Goal: Check status: Check status

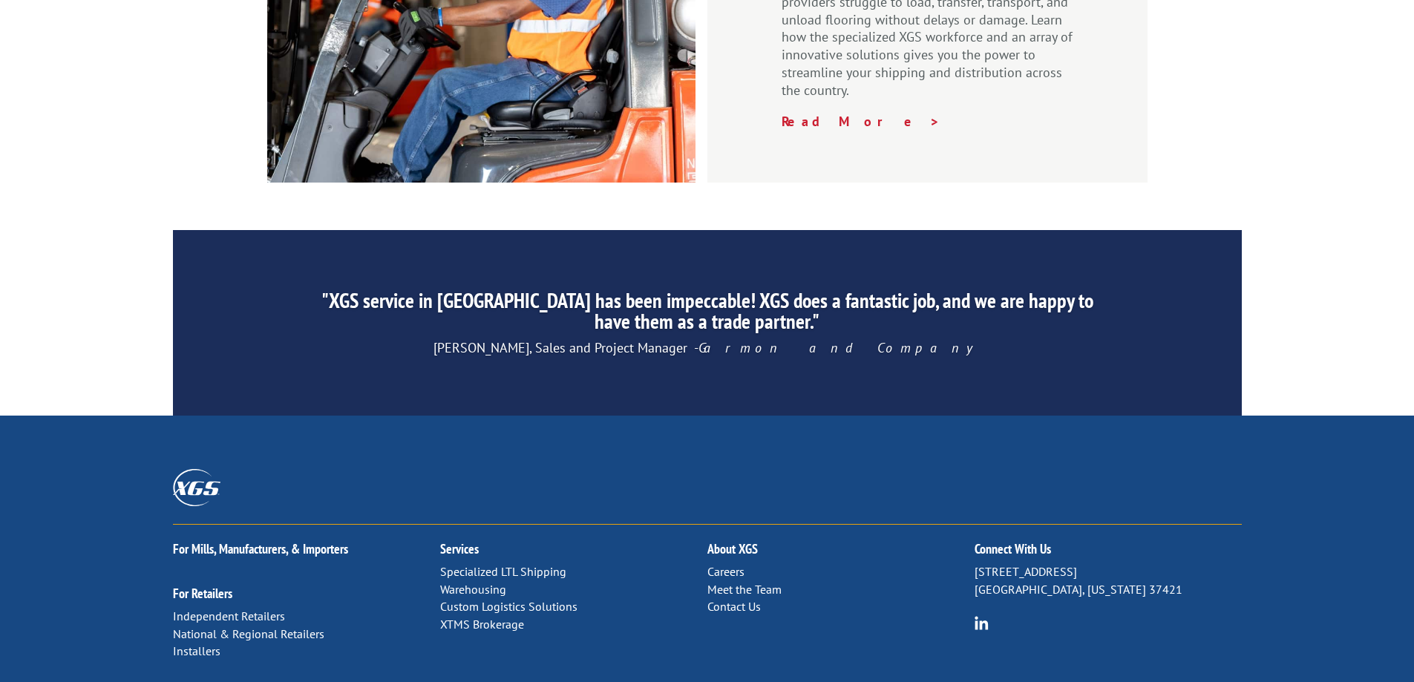
scroll to position [2227, 0]
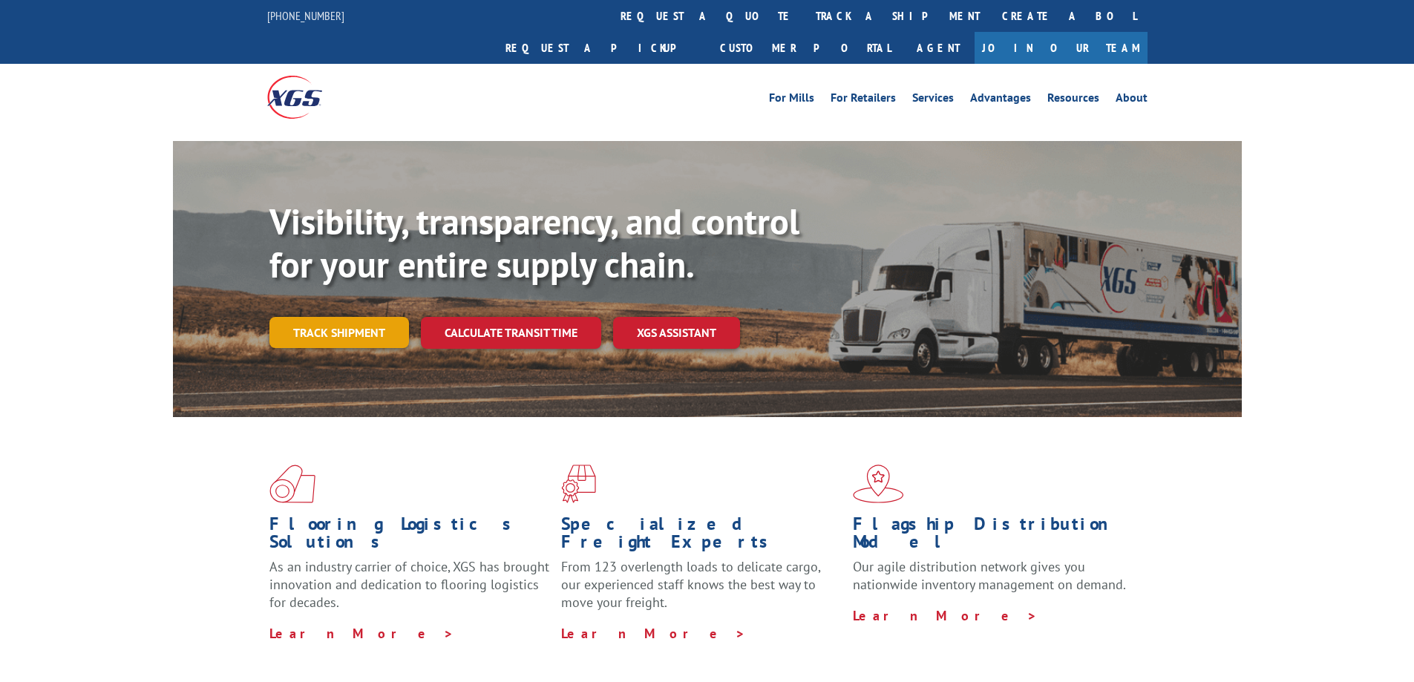
click at [342, 317] on link "Track shipment" at bounding box center [339, 332] width 140 height 31
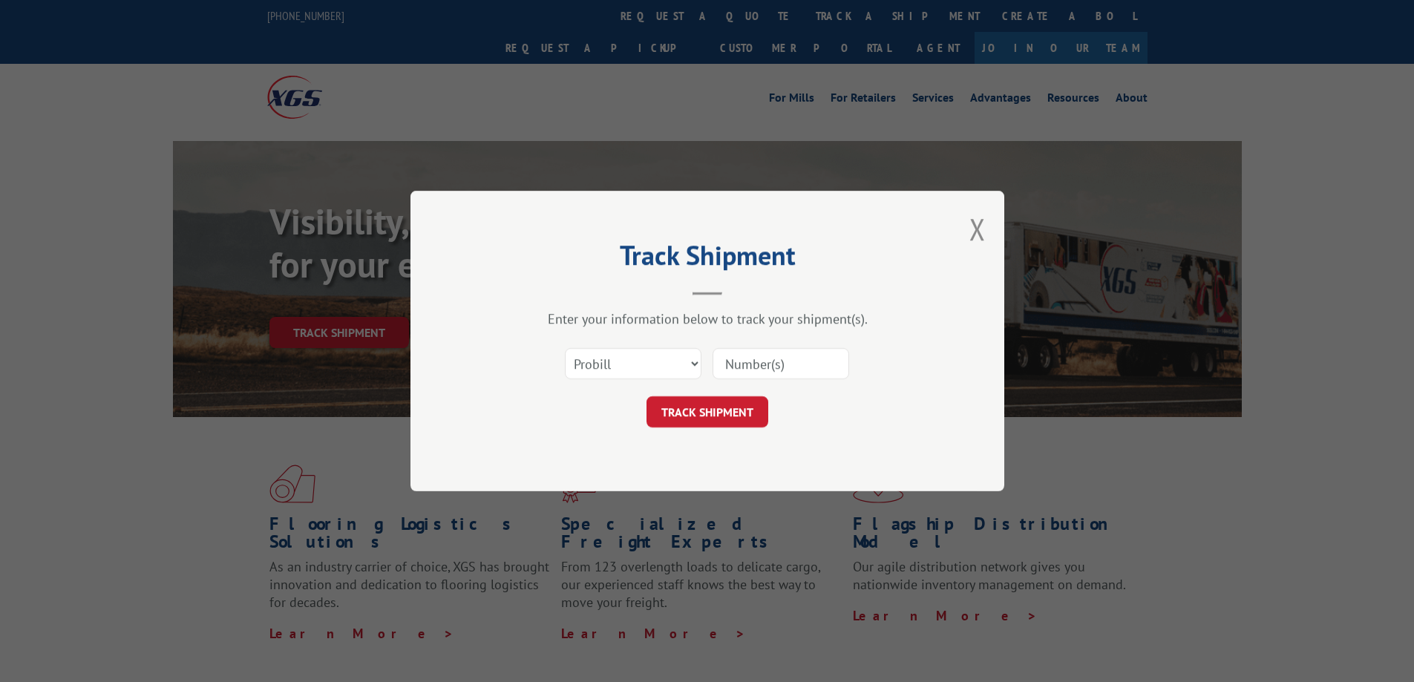
drag, startPoint x: 721, startPoint y: 350, endPoint x: 743, endPoint y: 363, distance: 25.6
click at [726, 356] on input at bounding box center [781, 363] width 137 height 31
click at [766, 360] on input at bounding box center [781, 363] width 137 height 31
paste input "16137741"
type input "16137741"
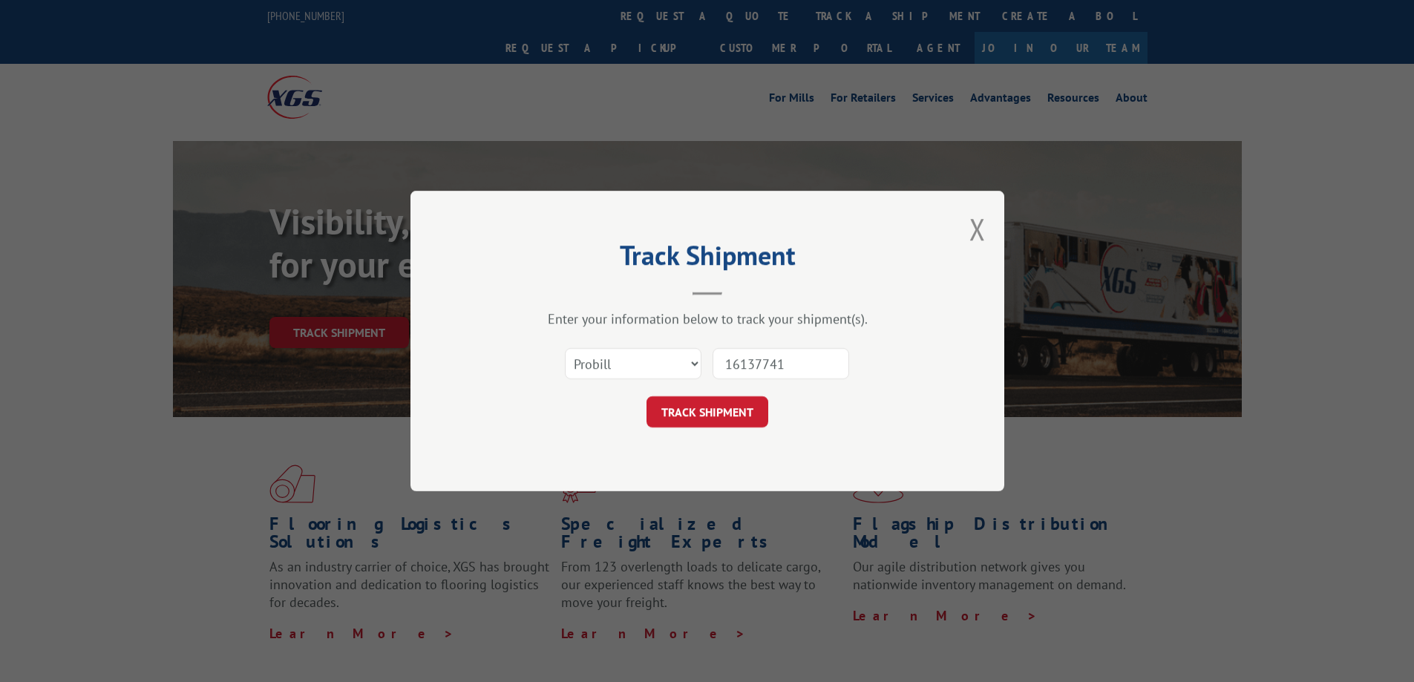
click at [722, 396] on form "Select category... Probill BOL PO 16137741 TRACK SHIPMENT" at bounding box center [707, 383] width 445 height 88
click at [724, 411] on button "TRACK SHIPMENT" at bounding box center [707, 411] width 122 height 31
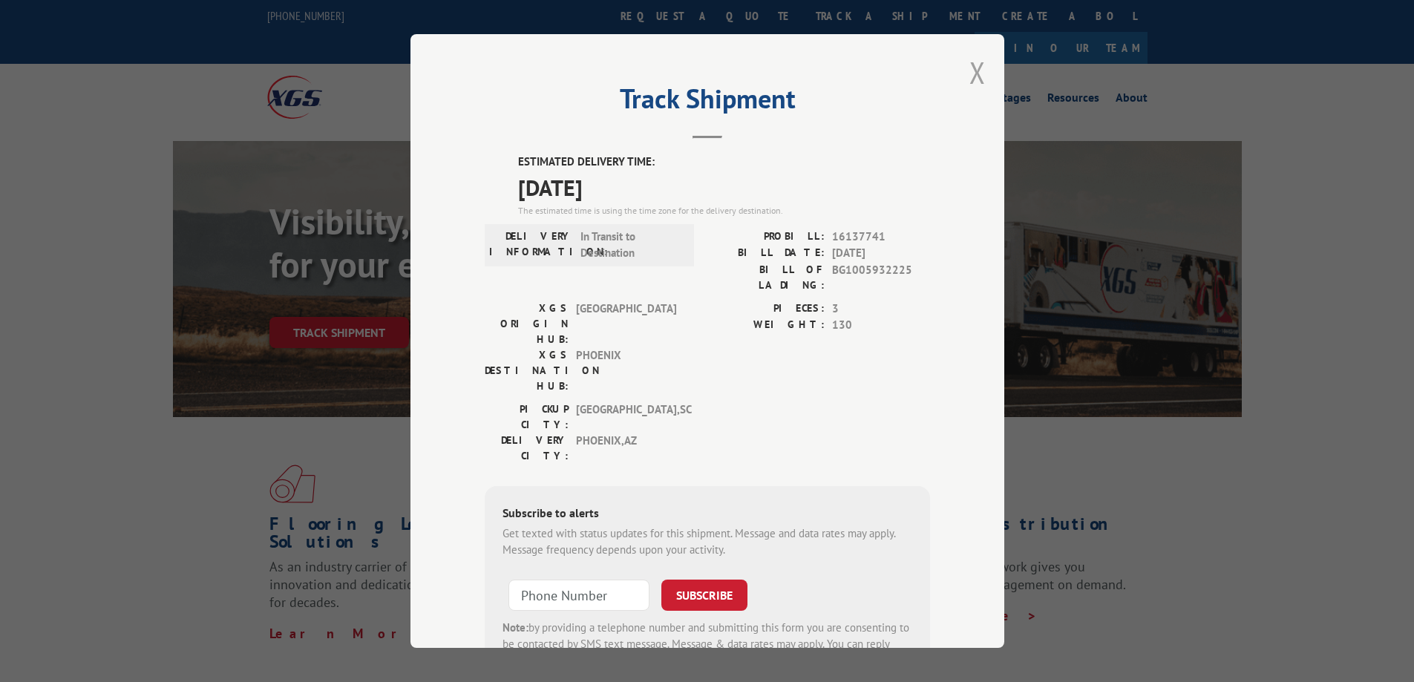
click at [975, 72] on button "Close modal" at bounding box center [977, 72] width 16 height 39
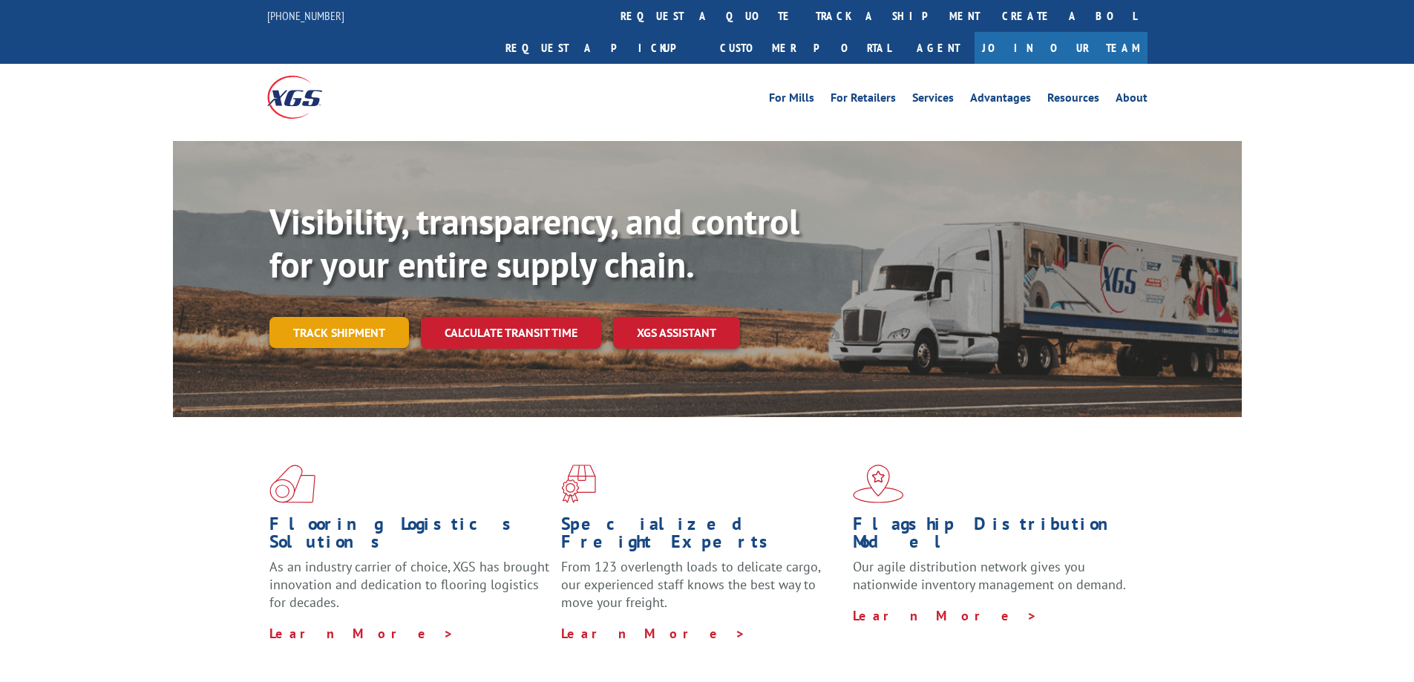
click at [312, 317] on link "Track shipment" at bounding box center [339, 332] width 140 height 31
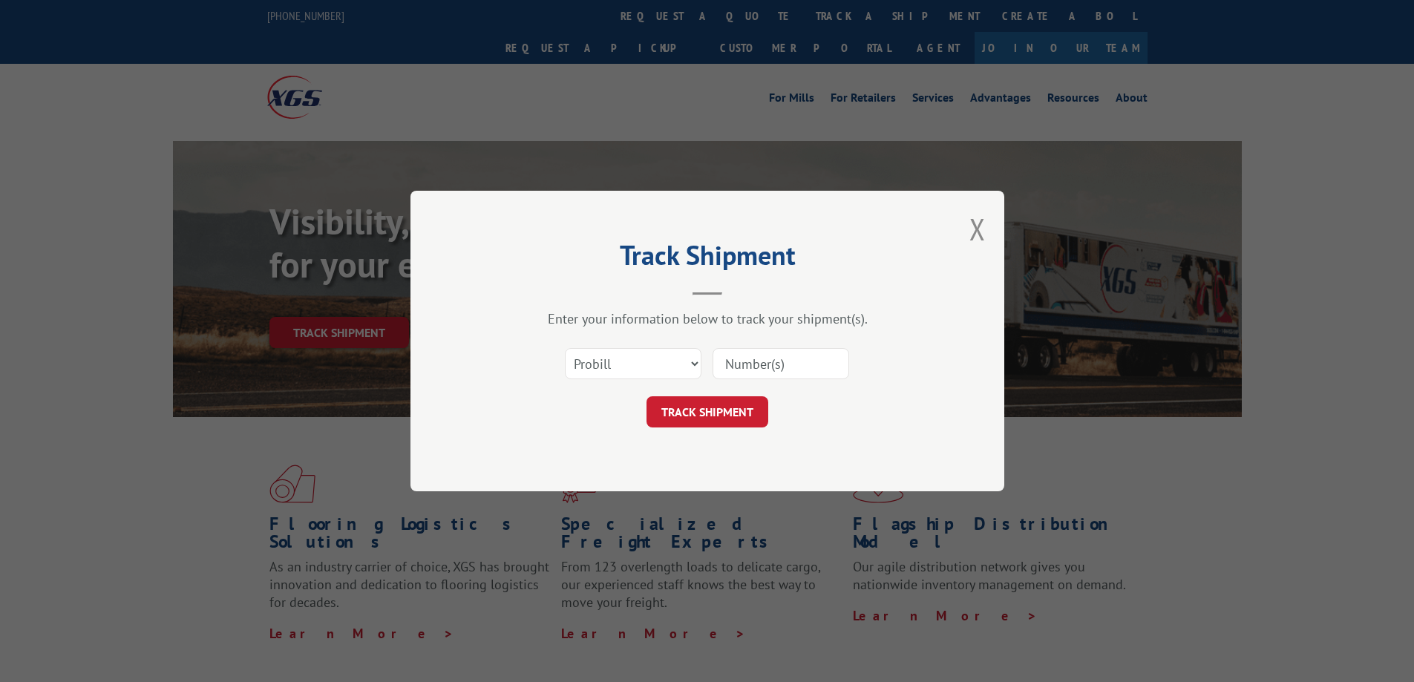
paste input "3107098096"
type input "3107098096"
drag, startPoint x: 822, startPoint y: 357, endPoint x: 550, endPoint y: 313, distance: 275.2
click at [563, 322] on div "Enter your information below to track your shipment(s). Select category... Prob…" at bounding box center [707, 368] width 445 height 117
paste input "16137741"
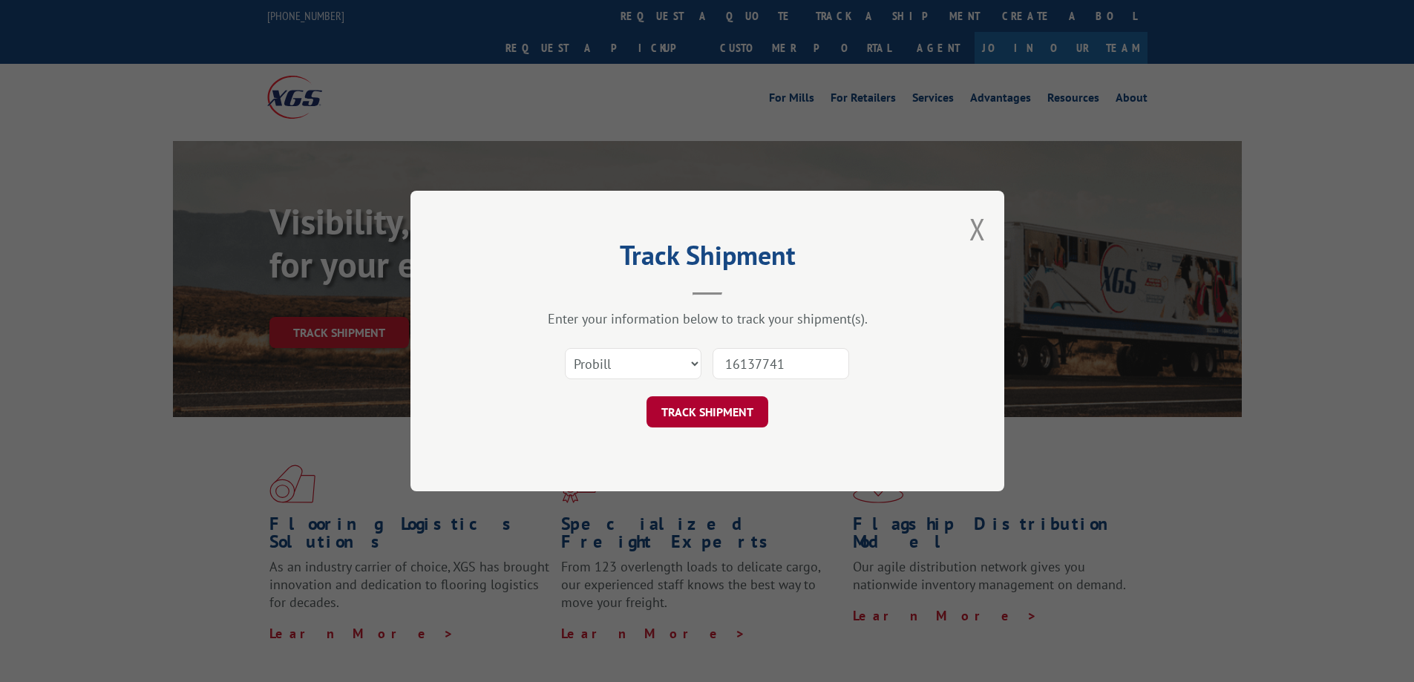
type input "16137741"
click at [736, 425] on button "TRACK SHIPMENT" at bounding box center [707, 411] width 122 height 31
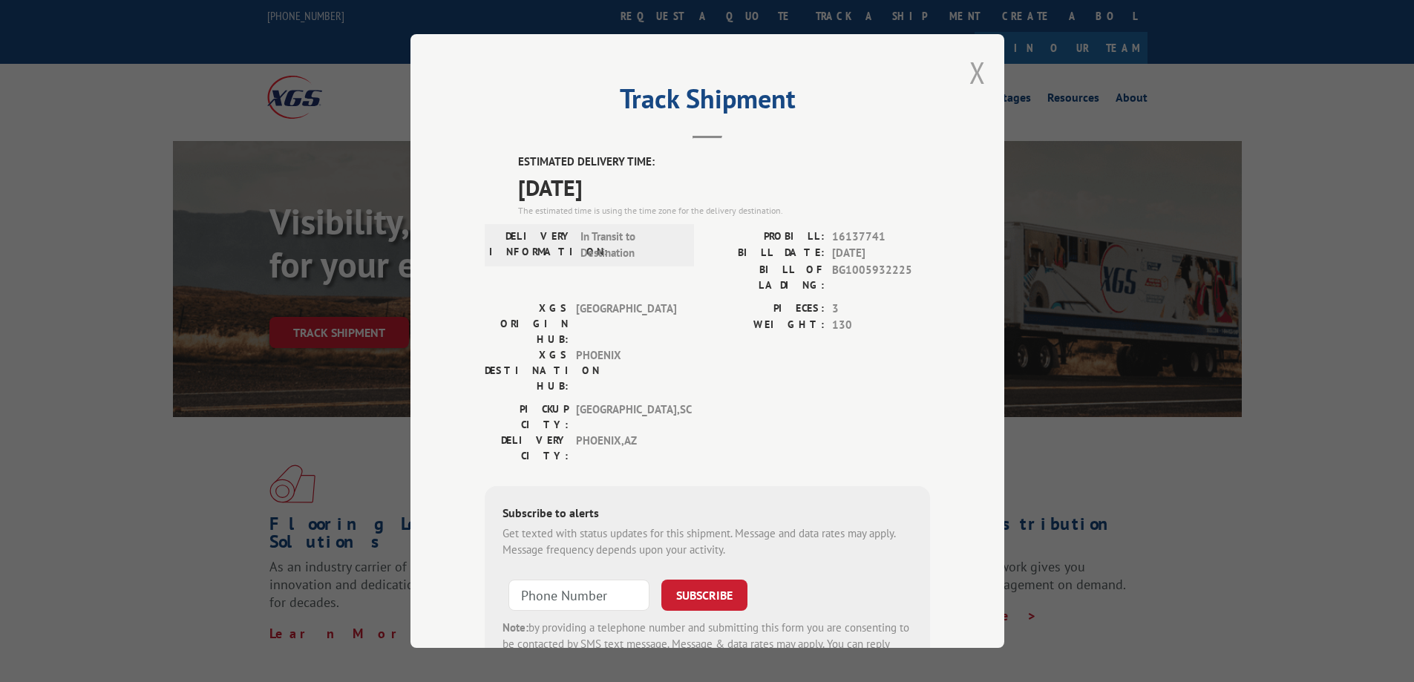
click at [975, 80] on button "Close modal" at bounding box center [977, 72] width 16 height 39
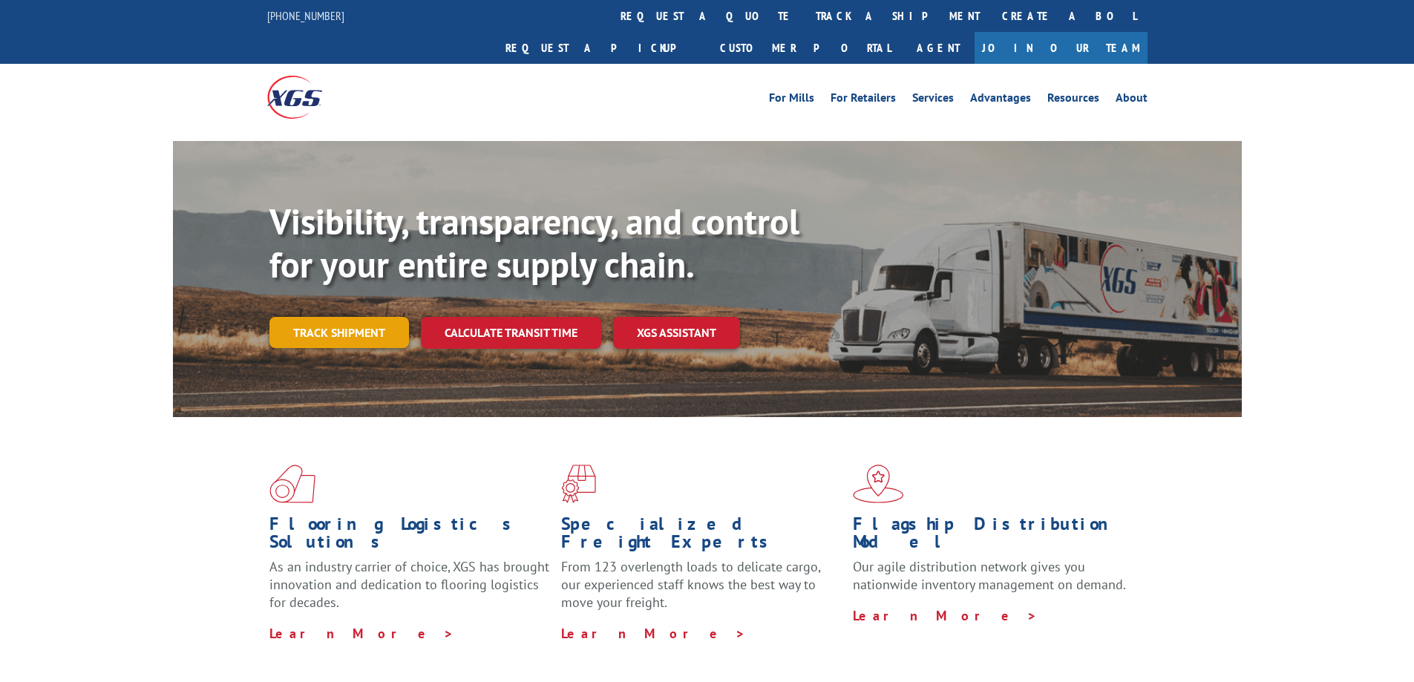
click at [358, 317] on link "Track shipment" at bounding box center [339, 332] width 140 height 31
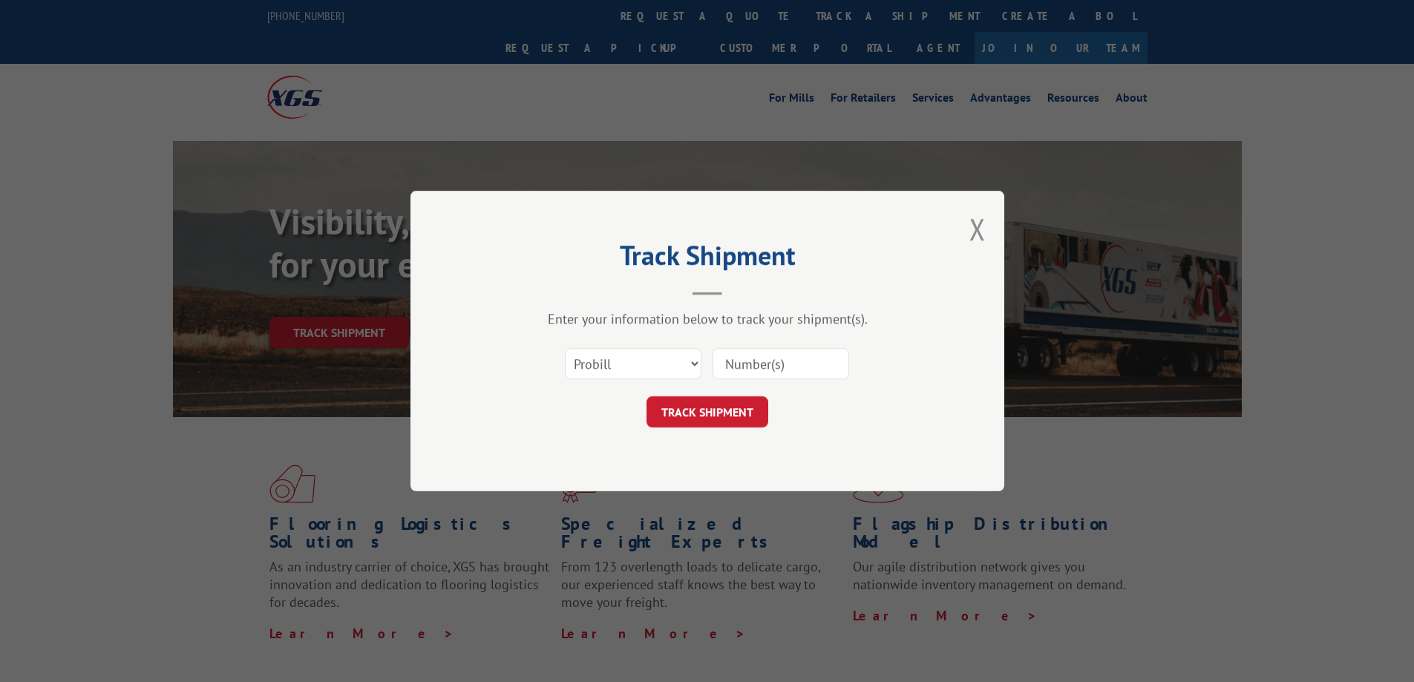
click at [735, 353] on input at bounding box center [781, 363] width 137 height 31
paste input "16137457"
type input "16137457"
click at [704, 425] on button "TRACK SHIPMENT" at bounding box center [707, 411] width 122 height 31
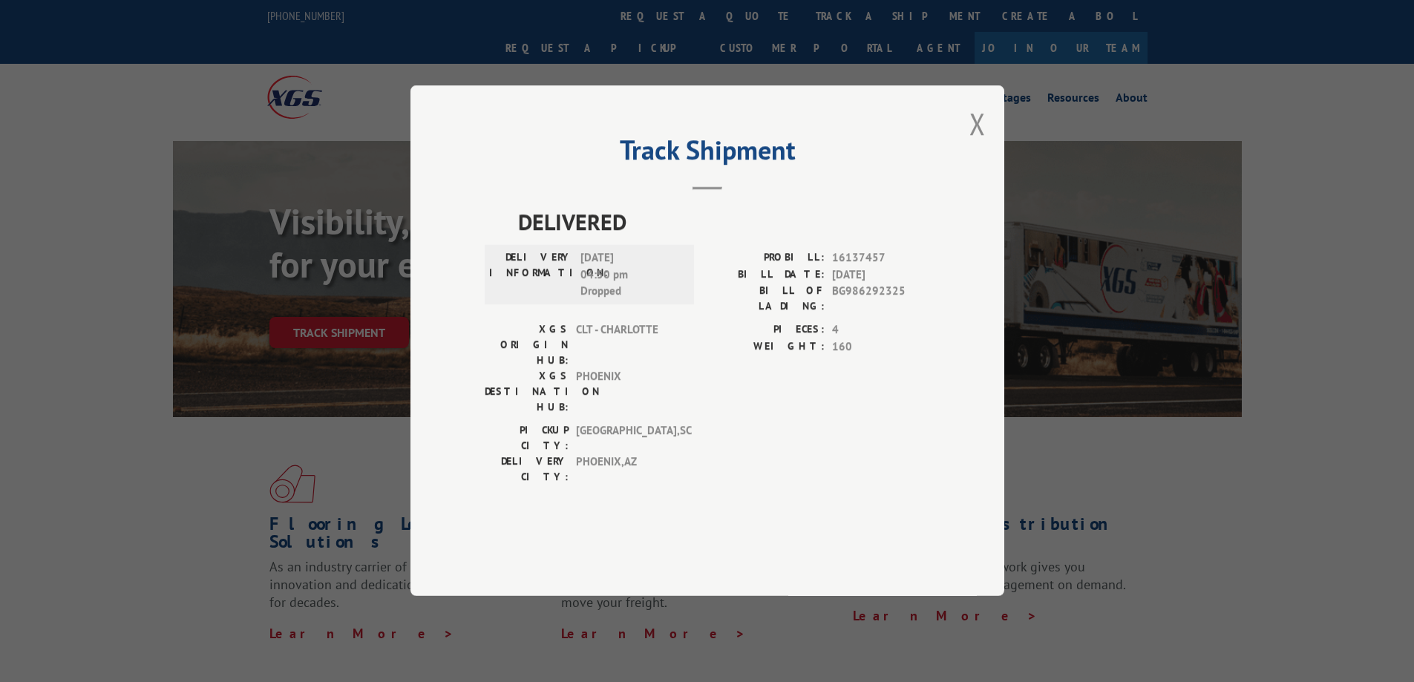
drag, startPoint x: 583, startPoint y: 299, endPoint x: 641, endPoint y: 305, distance: 58.2
click at [641, 301] on span "07/30/2025 04:50 pm Dropped" at bounding box center [630, 275] width 100 height 50
copy span "07/30/2025"
